Goal: Information Seeking & Learning: Learn about a topic

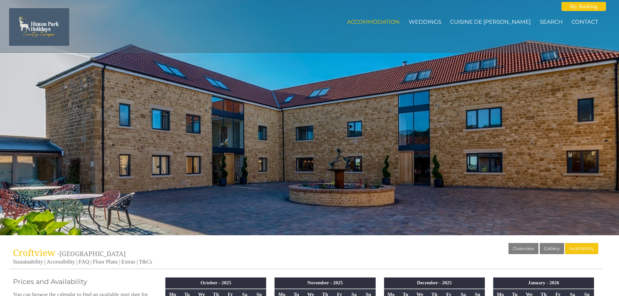
click at [104, 258] on div "Properties [GEOGRAPHIC_DATA] - [GEOGRAPHIC_DATA] Overview Gallery Availability …" at bounding box center [305, 256] width 593 height 26
click at [104, 262] on link "Floor Plans" at bounding box center [105, 262] width 25 height 7
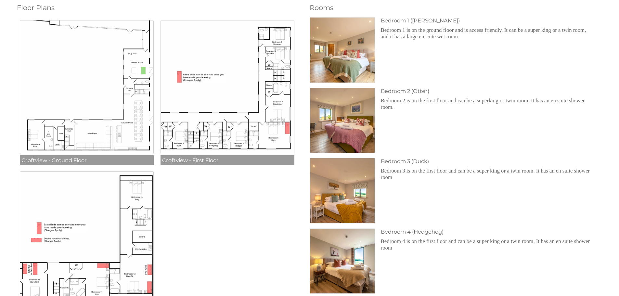
scroll to position [292, 0]
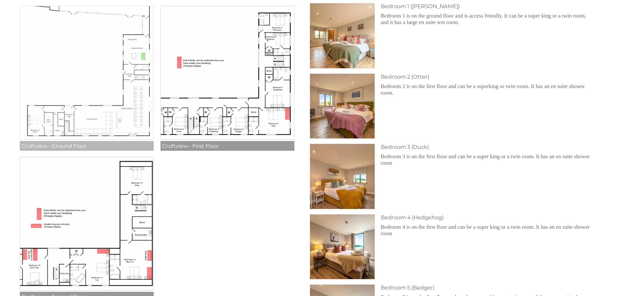
click at [112, 118] on img at bounding box center [87, 73] width 134 height 134
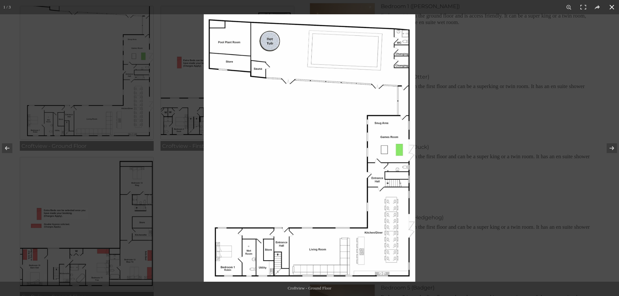
click at [189, 202] on div at bounding box center [309, 148] width 619 height 296
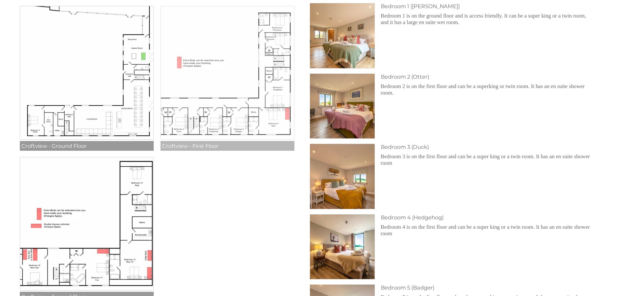
click at [241, 89] on img at bounding box center [227, 73] width 134 height 134
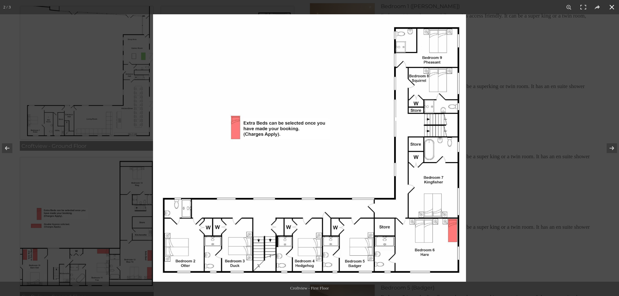
click at [99, 205] on div at bounding box center [309, 148] width 619 height 296
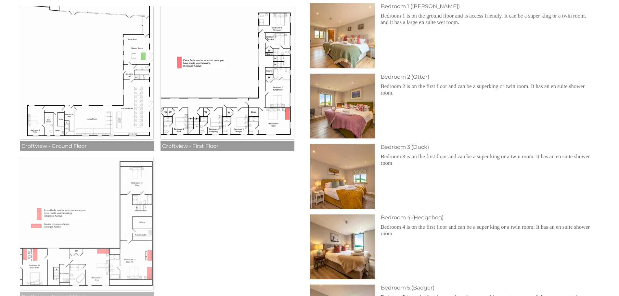
click at [95, 206] on img at bounding box center [87, 224] width 134 height 134
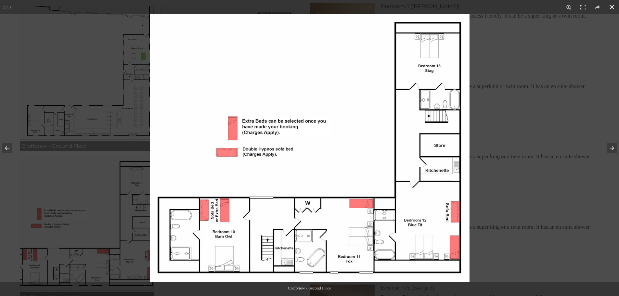
click at [97, 32] on div at bounding box center [309, 148] width 619 height 296
